Goal: Task Accomplishment & Management: Manage account settings

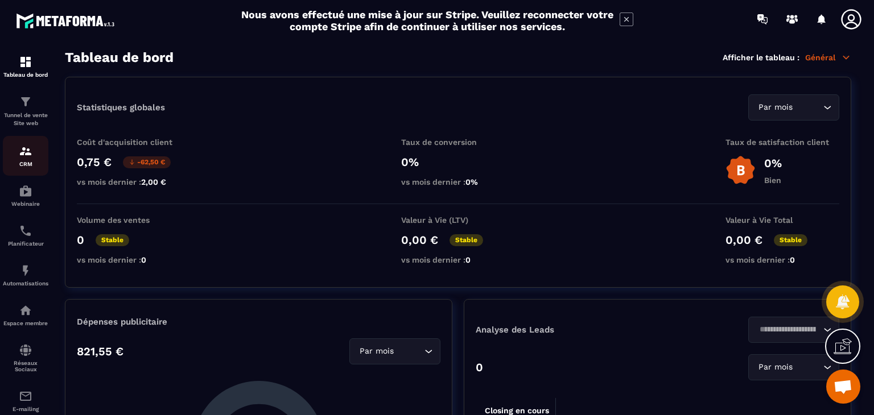
click at [19, 150] on img at bounding box center [26, 151] width 14 height 14
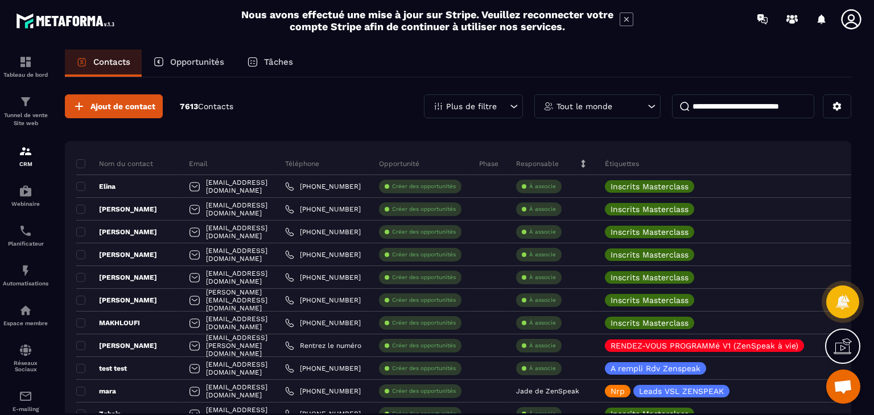
click at [552, 104] on icon at bounding box center [548, 106] width 10 height 10
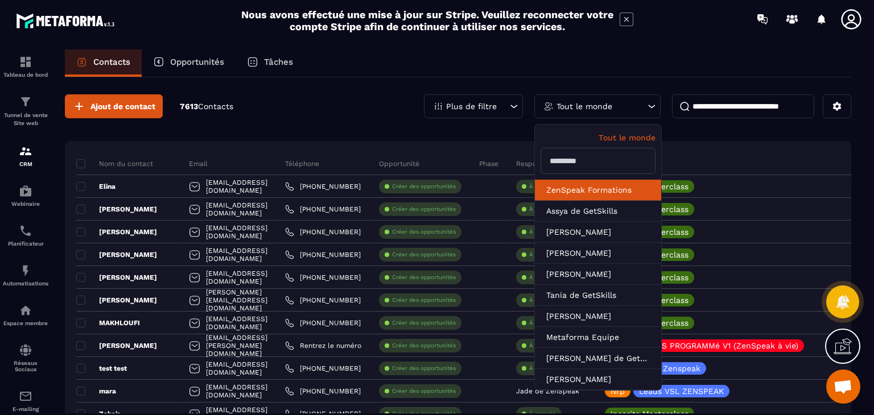
click at [577, 190] on li "ZenSpeak Formations" at bounding box center [598, 190] width 126 height 21
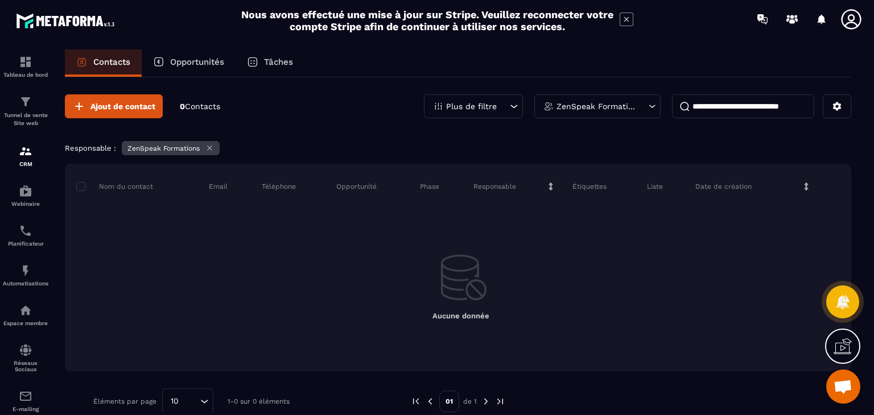
click at [594, 106] on p "ZenSpeak Formations" at bounding box center [595, 106] width 79 height 8
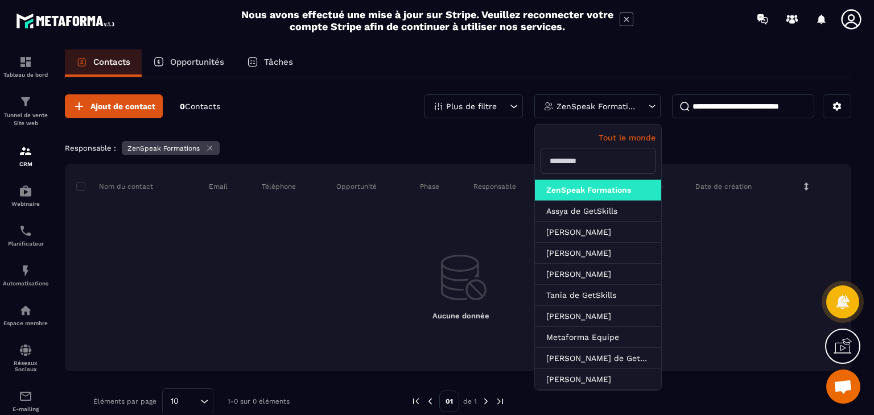
click at [623, 133] on p "Tout le monde" at bounding box center [597, 137] width 115 height 9
click at [466, 105] on p "Plus de filtre" at bounding box center [471, 106] width 51 height 8
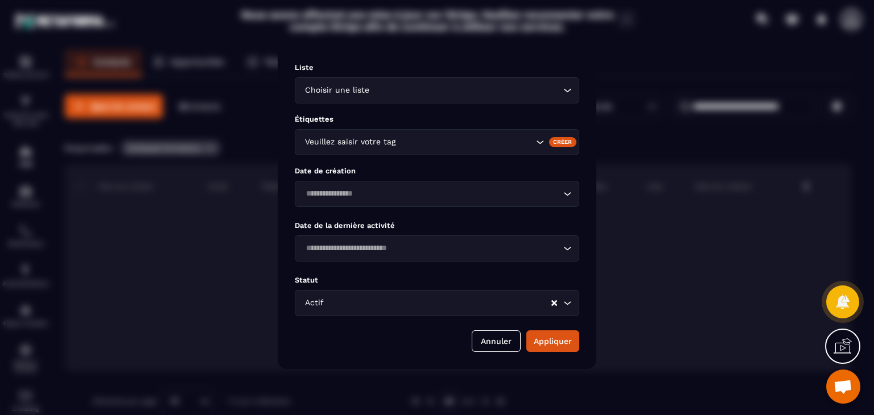
click at [399, 145] on input "Search for option" at bounding box center [465, 142] width 135 height 13
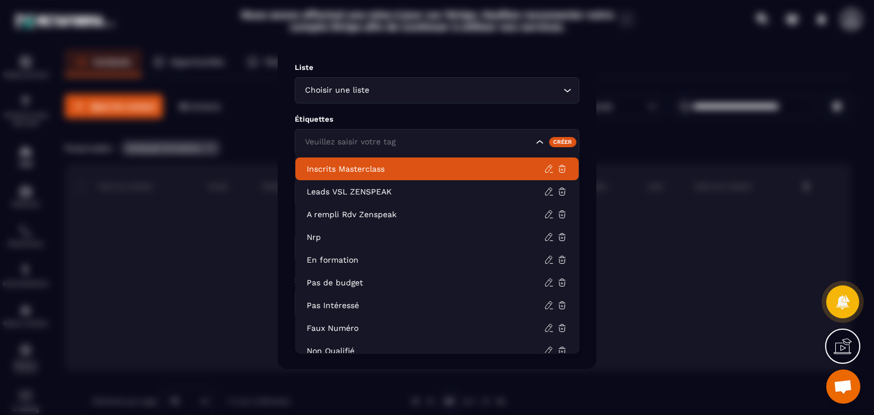
click at [365, 165] on p "Inscrits Masterclass" at bounding box center [425, 168] width 237 height 11
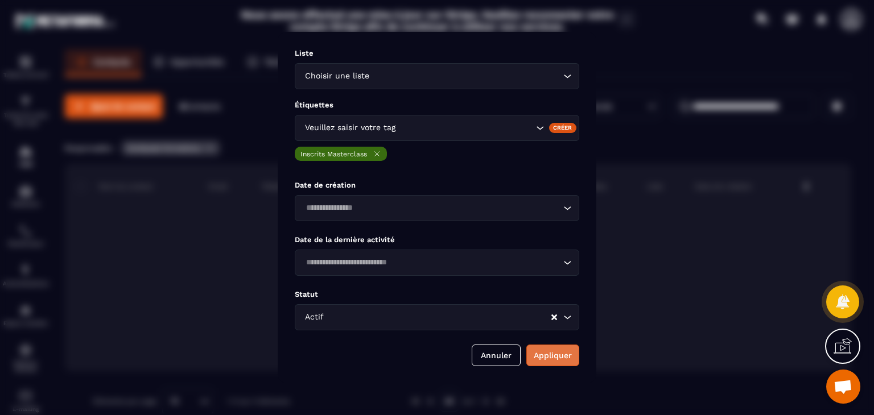
click at [552, 354] on button "Appliquer" at bounding box center [552, 356] width 53 height 22
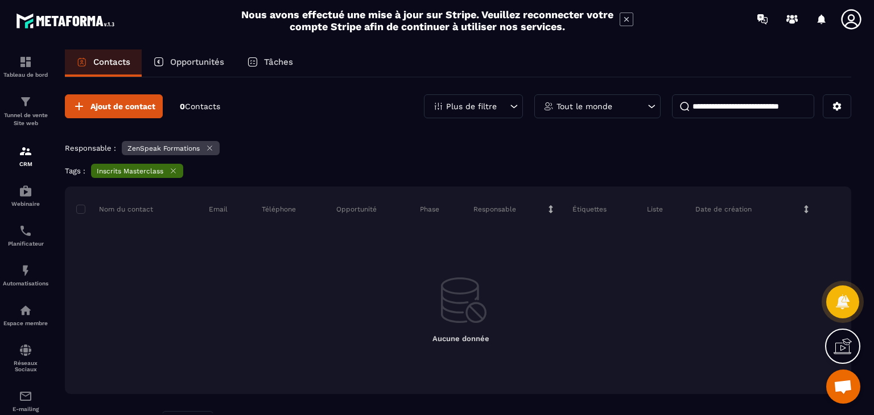
click at [211, 148] on icon at bounding box center [209, 148] width 9 height 9
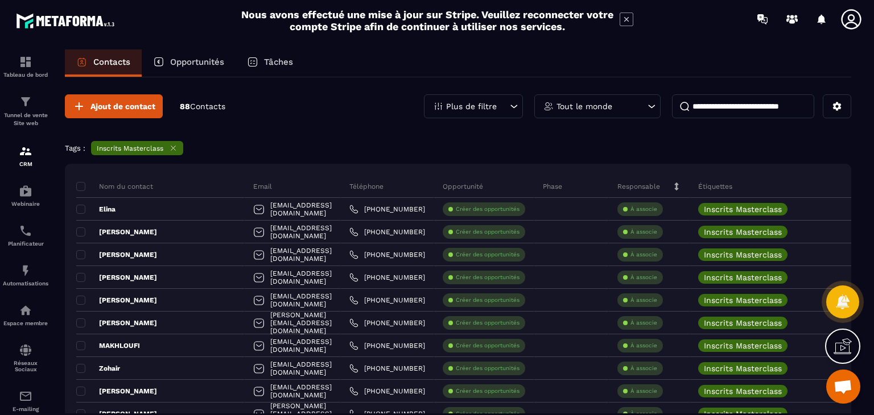
click at [713, 100] on input at bounding box center [743, 106] width 142 height 24
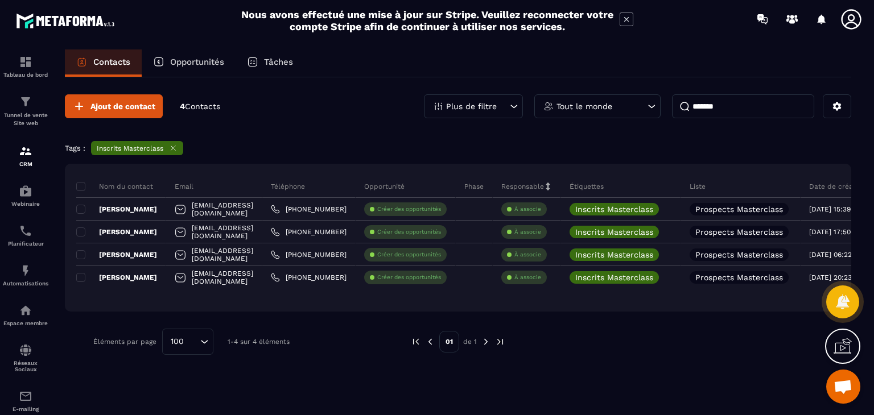
type input "********"
click at [710, 104] on input "********" at bounding box center [743, 106] width 142 height 24
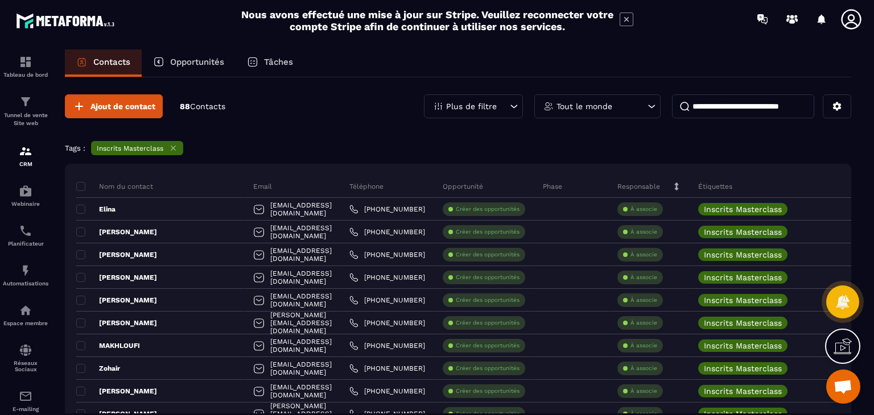
click at [753, 108] on input at bounding box center [743, 106] width 142 height 24
type input "*******"
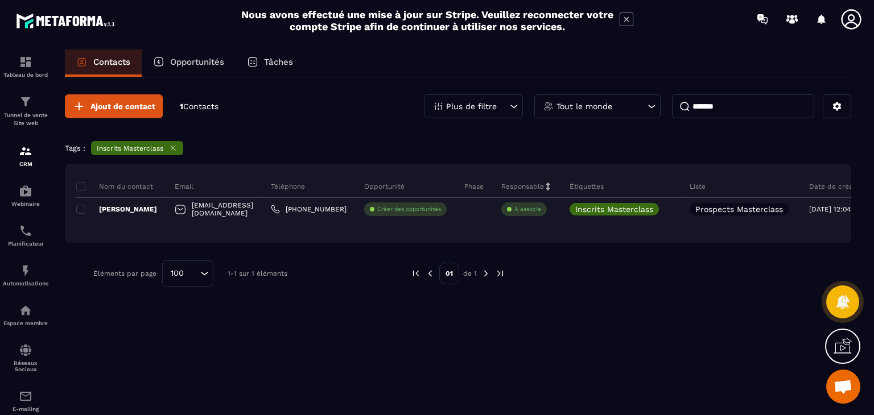
drag, startPoint x: 742, startPoint y: 97, endPoint x: 679, endPoint y: 112, distance: 64.3
click at [679, 118] on div "Ajout de contact 1 Contacts Plus de filtre Tout le monde ******* Tags : Inscrit…" at bounding box center [458, 190] width 786 height 226
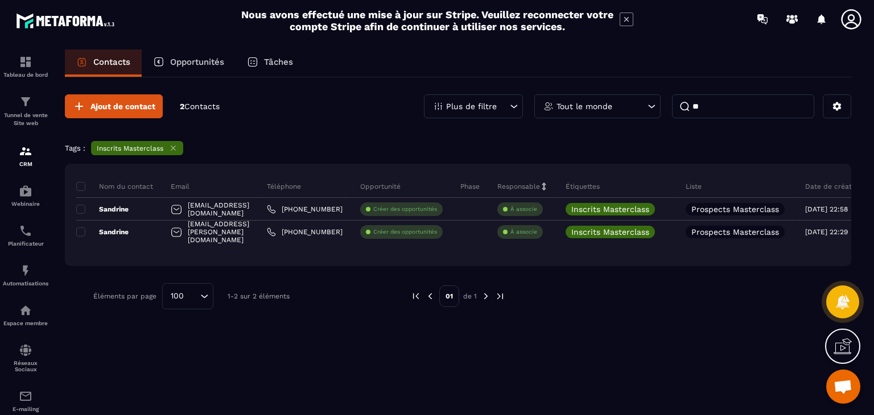
type input "*"
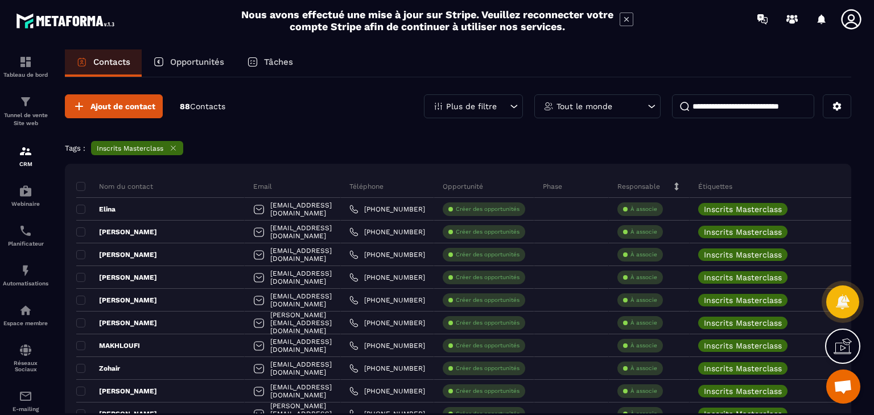
click at [810, 18] on div at bounding box center [821, 19] width 23 height 23
click at [759, 97] on input at bounding box center [743, 106] width 142 height 24
type input "*******"
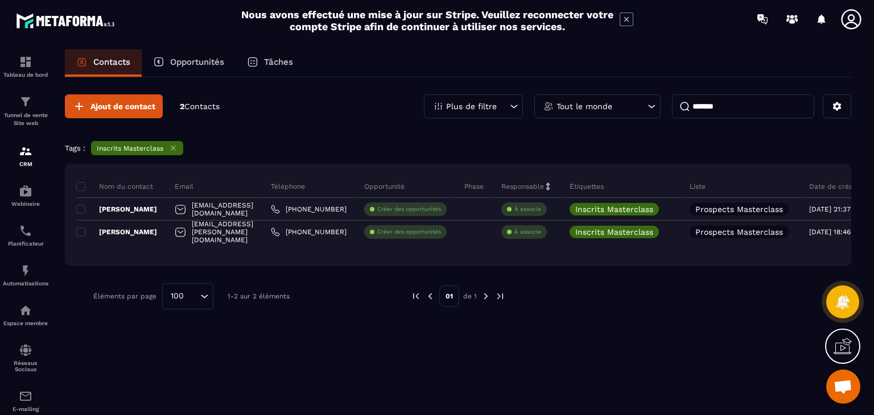
drag, startPoint x: 733, startPoint y: 107, endPoint x: 642, endPoint y: 109, distance: 91.0
click at [642, 109] on div "Plus de filtre Tout le monde *******" at bounding box center [637, 106] width 427 height 24
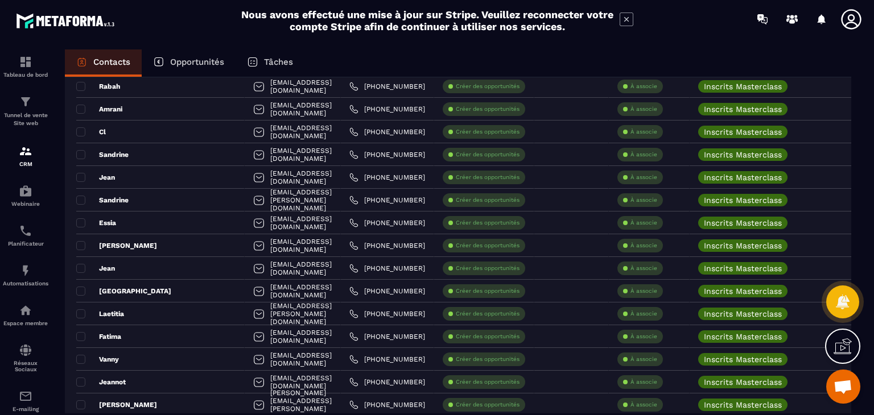
scroll to position [569, 0]
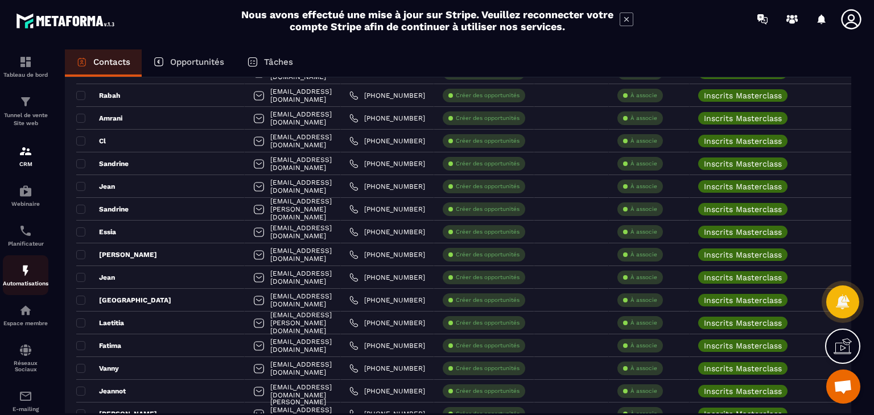
click at [32, 276] on img at bounding box center [26, 271] width 14 height 14
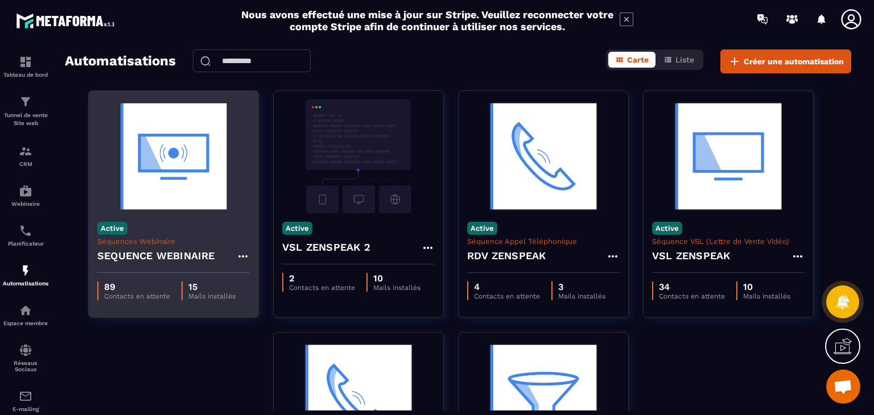
click at [200, 242] on p "Séquences Webinaire" at bounding box center [173, 241] width 152 height 9
click at [148, 206] on img at bounding box center [173, 157] width 152 height 114
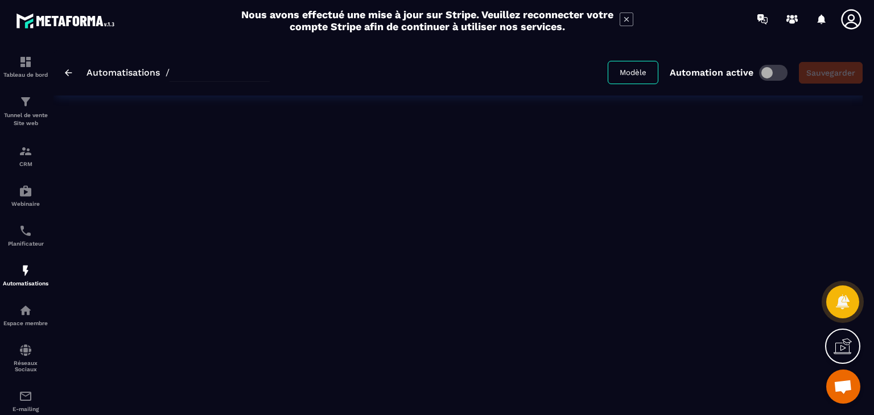
click at [148, 206] on div "Automatisations / Modèle Automation active Sauvegarder" at bounding box center [457, 225] width 809 height 353
type input "**********"
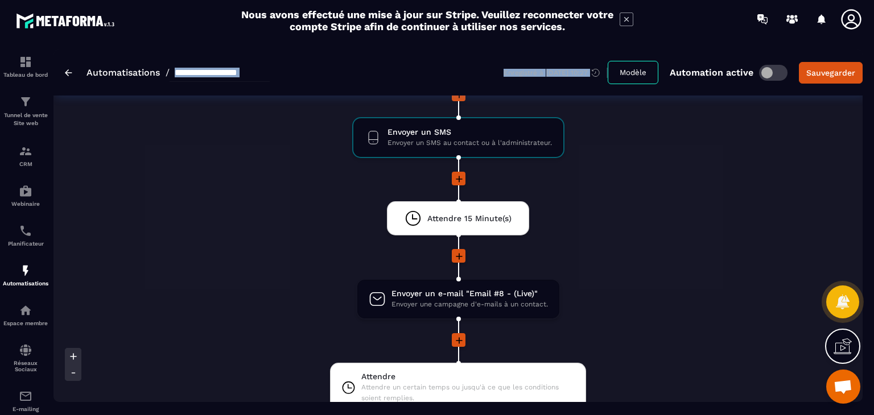
scroll to position [1039, 0]
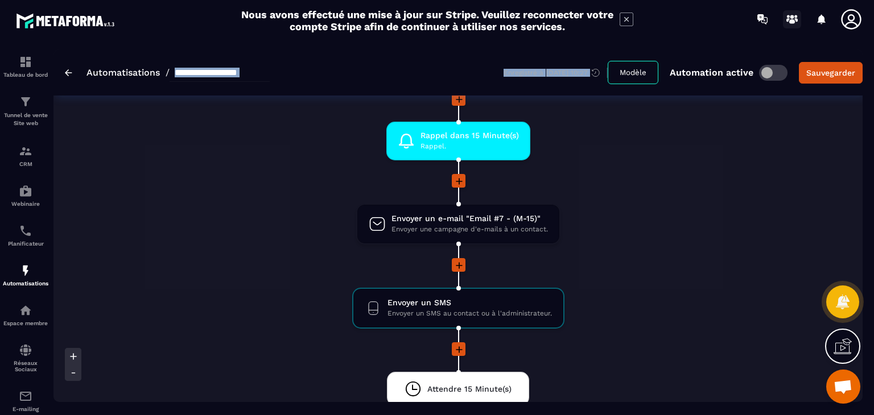
click at [794, 17] on icon at bounding box center [792, 19] width 18 height 18
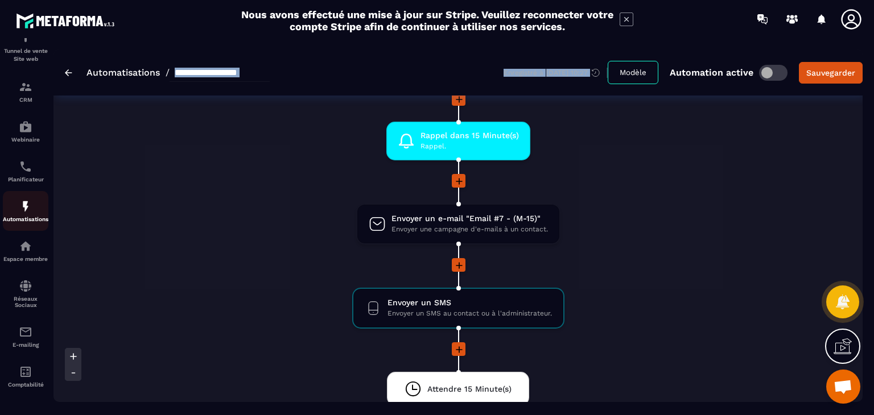
scroll to position [70, 0]
click at [858, 20] on icon at bounding box center [851, 19] width 23 height 23
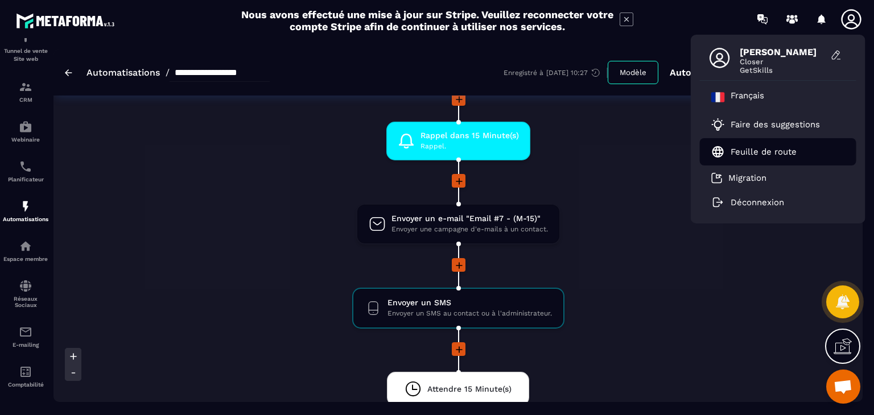
click at [793, 147] on p "Feuille de route" at bounding box center [763, 152] width 66 height 10
click at [561, 158] on li "Rappel dans 15 Minute(s) [PERSON_NAME]. drag-arrow" at bounding box center [458, 148] width 485 height 52
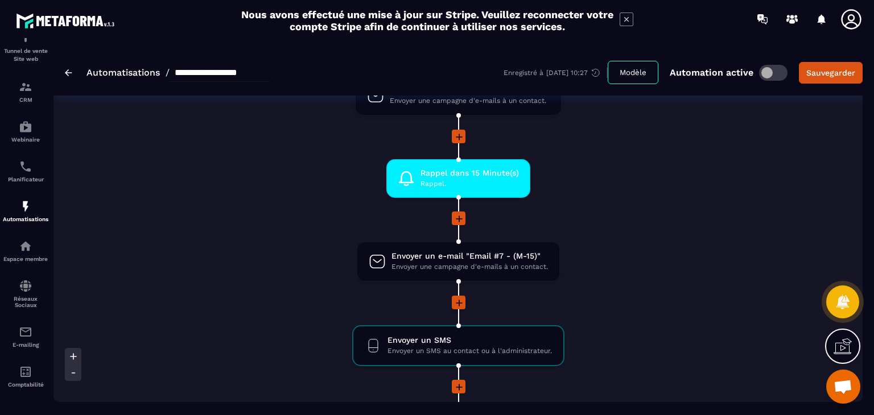
scroll to position [1096, 0]
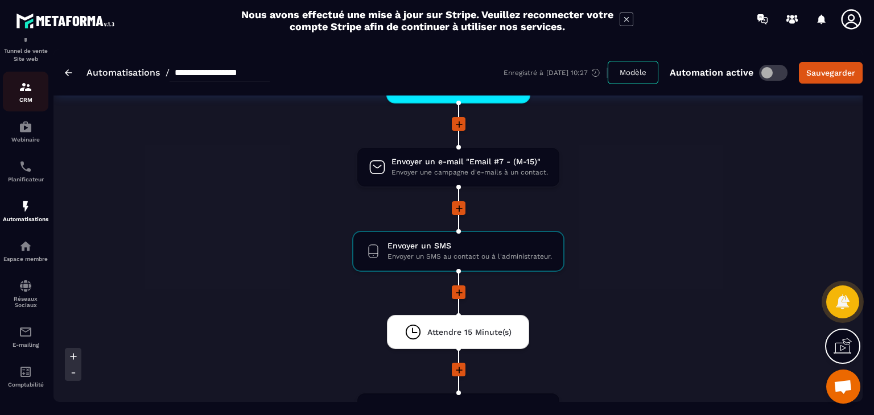
click at [22, 97] on p "CRM" at bounding box center [26, 100] width 46 height 6
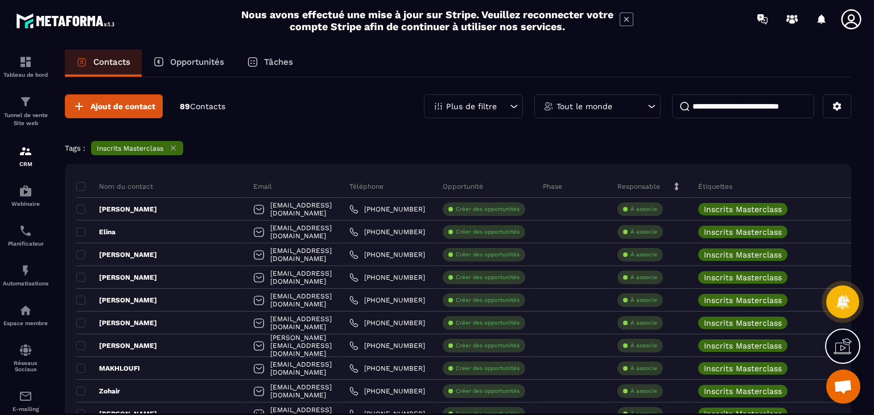
click at [176, 147] on icon at bounding box center [173, 148] width 9 height 9
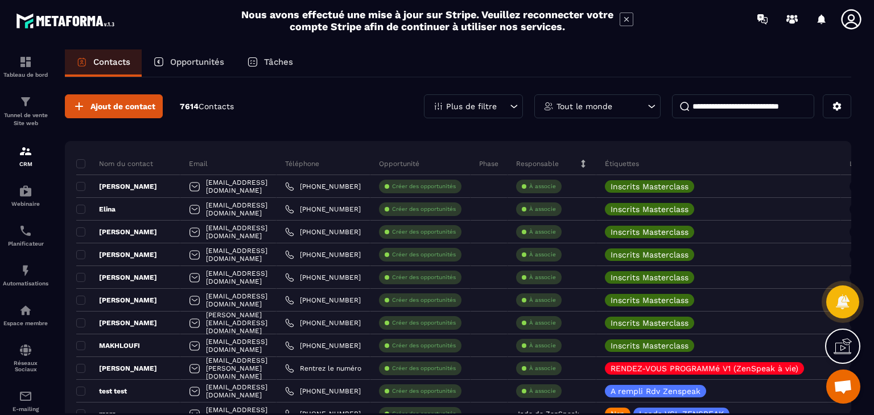
click at [461, 104] on p "Plus de filtre" at bounding box center [471, 106] width 51 height 8
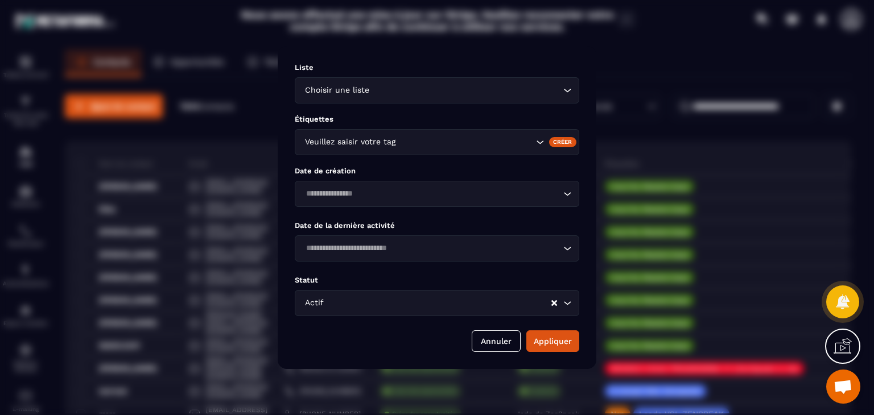
click at [412, 148] on div "Veuillez saisir votre tag" at bounding box center [437, 142] width 284 height 26
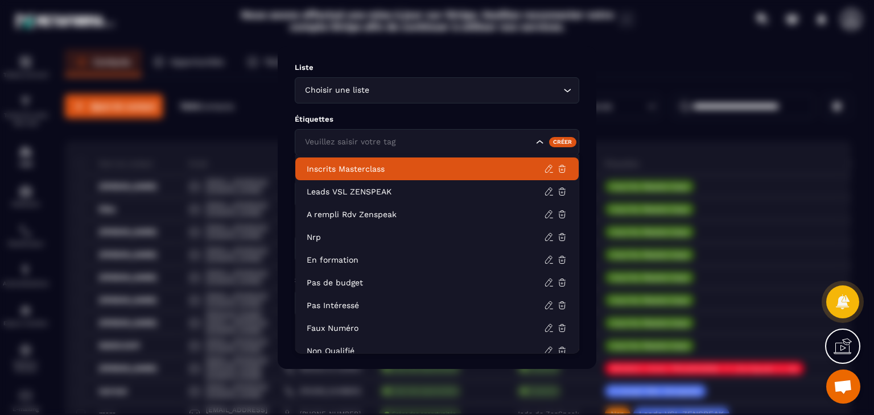
click at [669, 60] on div "Modal window" at bounding box center [437, 207] width 874 height 415
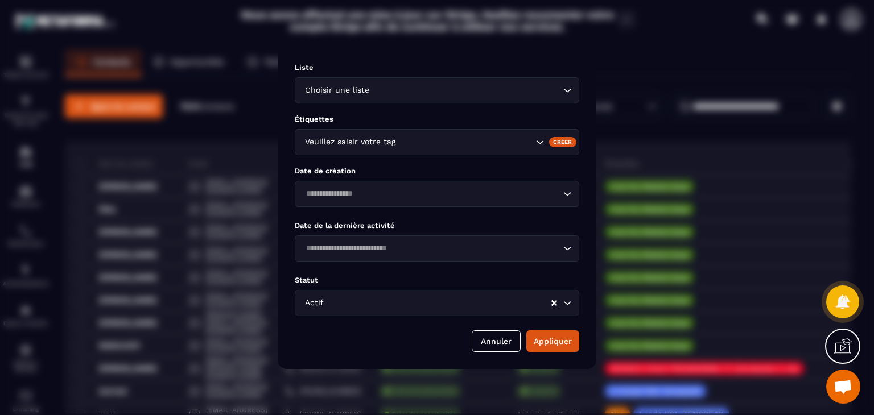
click at [723, 106] on div "Modal window" at bounding box center [437, 207] width 874 height 415
click at [510, 335] on button "Annuler" at bounding box center [496, 341] width 49 height 22
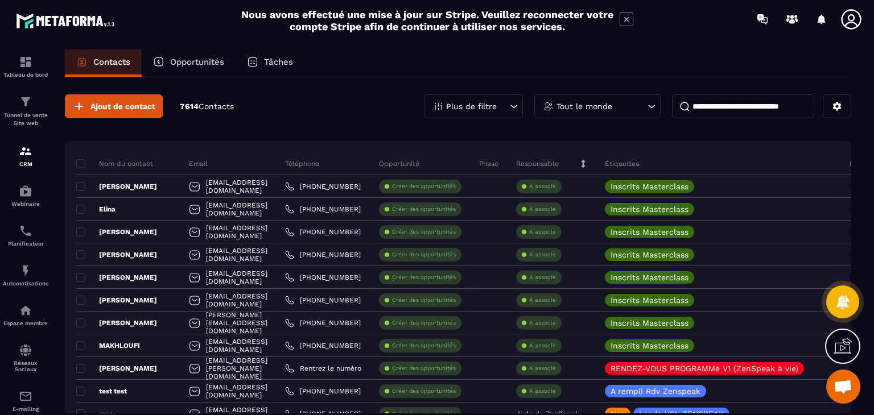
click at [700, 107] on input at bounding box center [743, 106] width 142 height 24
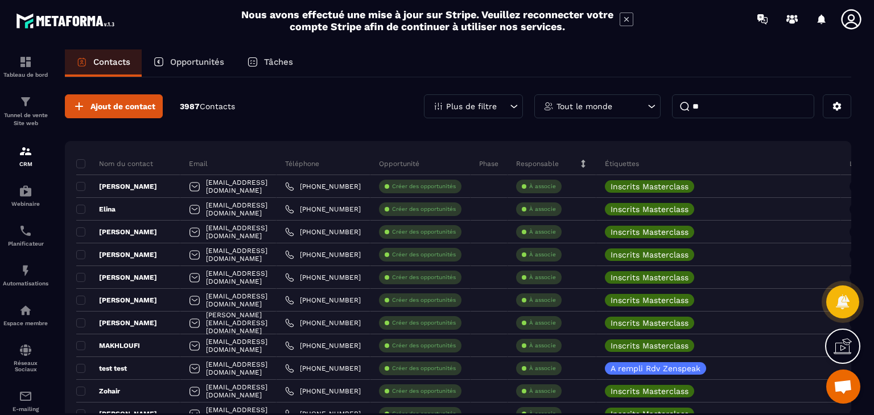
type input "*"
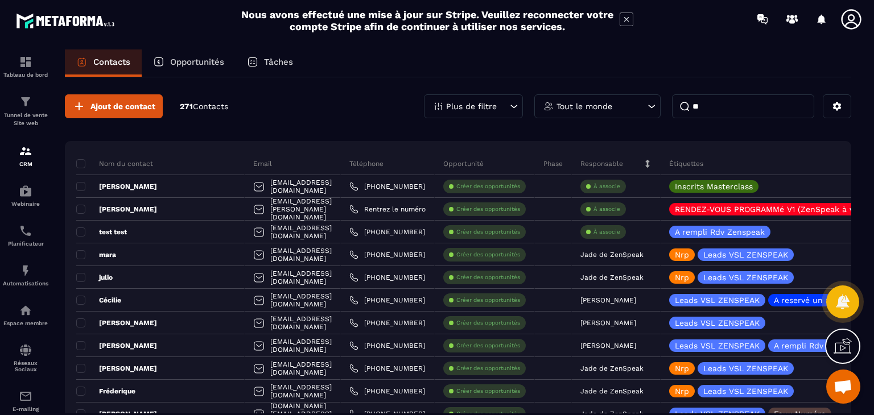
type input "*"
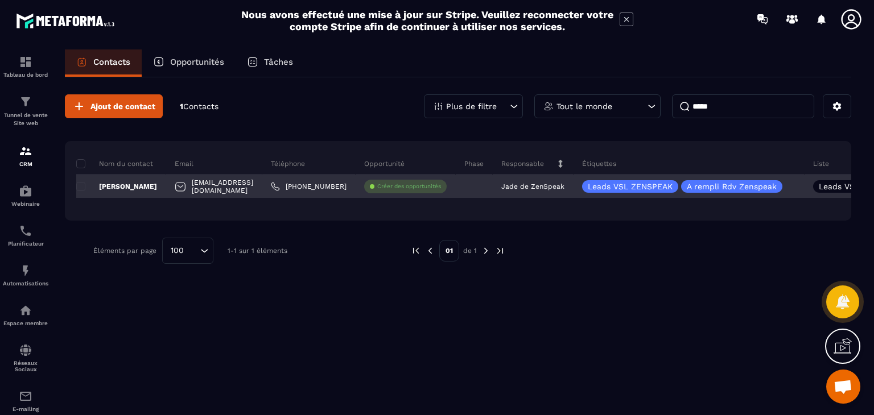
type input "*****"
click at [157, 187] on p "[PERSON_NAME]" at bounding box center [116, 186] width 81 height 9
